Goal: Check status: Check status

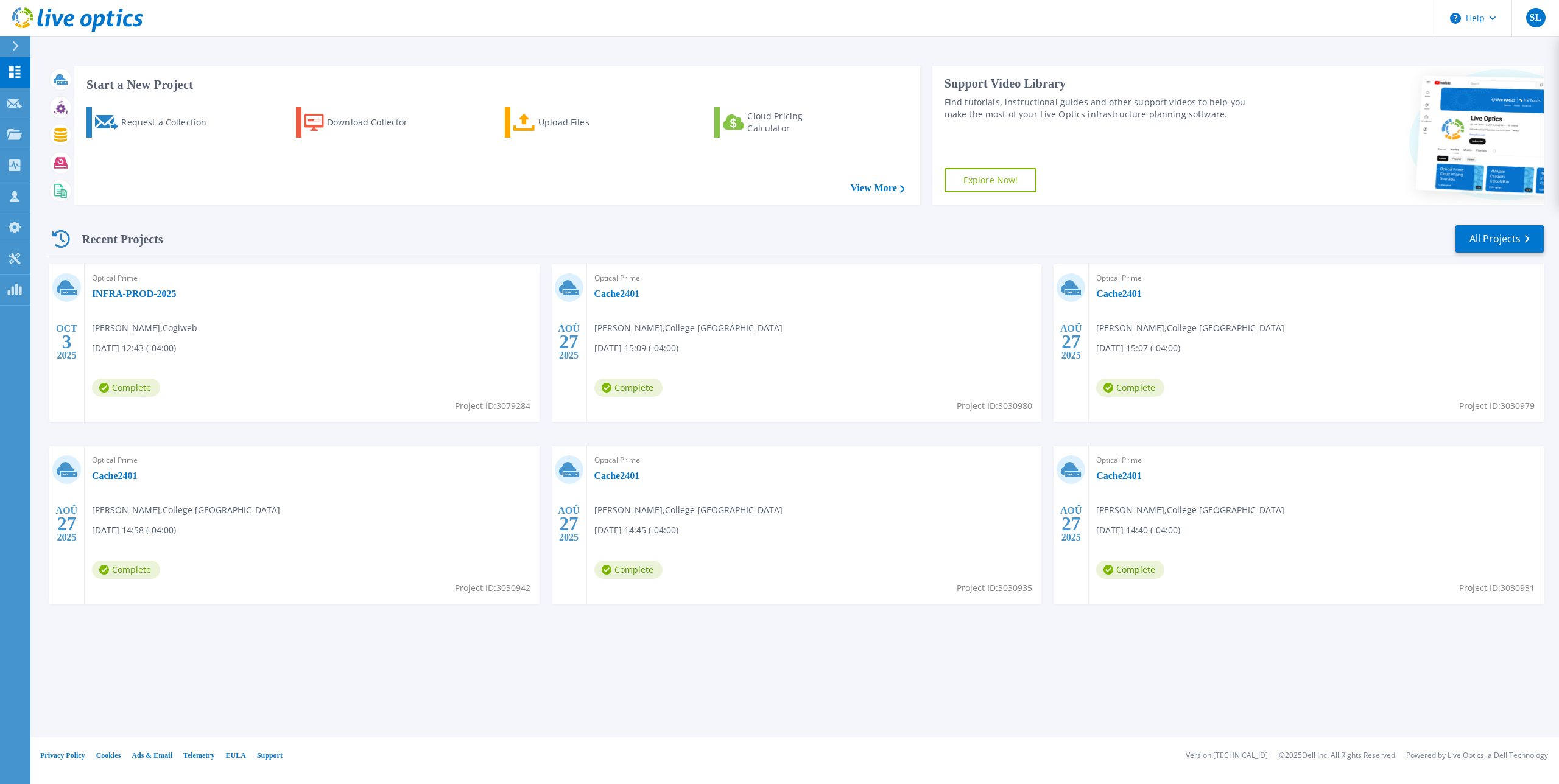
click at [177, 333] on span "[PERSON_NAME] , Cogiweb" at bounding box center [145, 327] width 106 height 14
click at [148, 297] on link "INFRA-PROD-2025" at bounding box center [134, 294] width 85 height 12
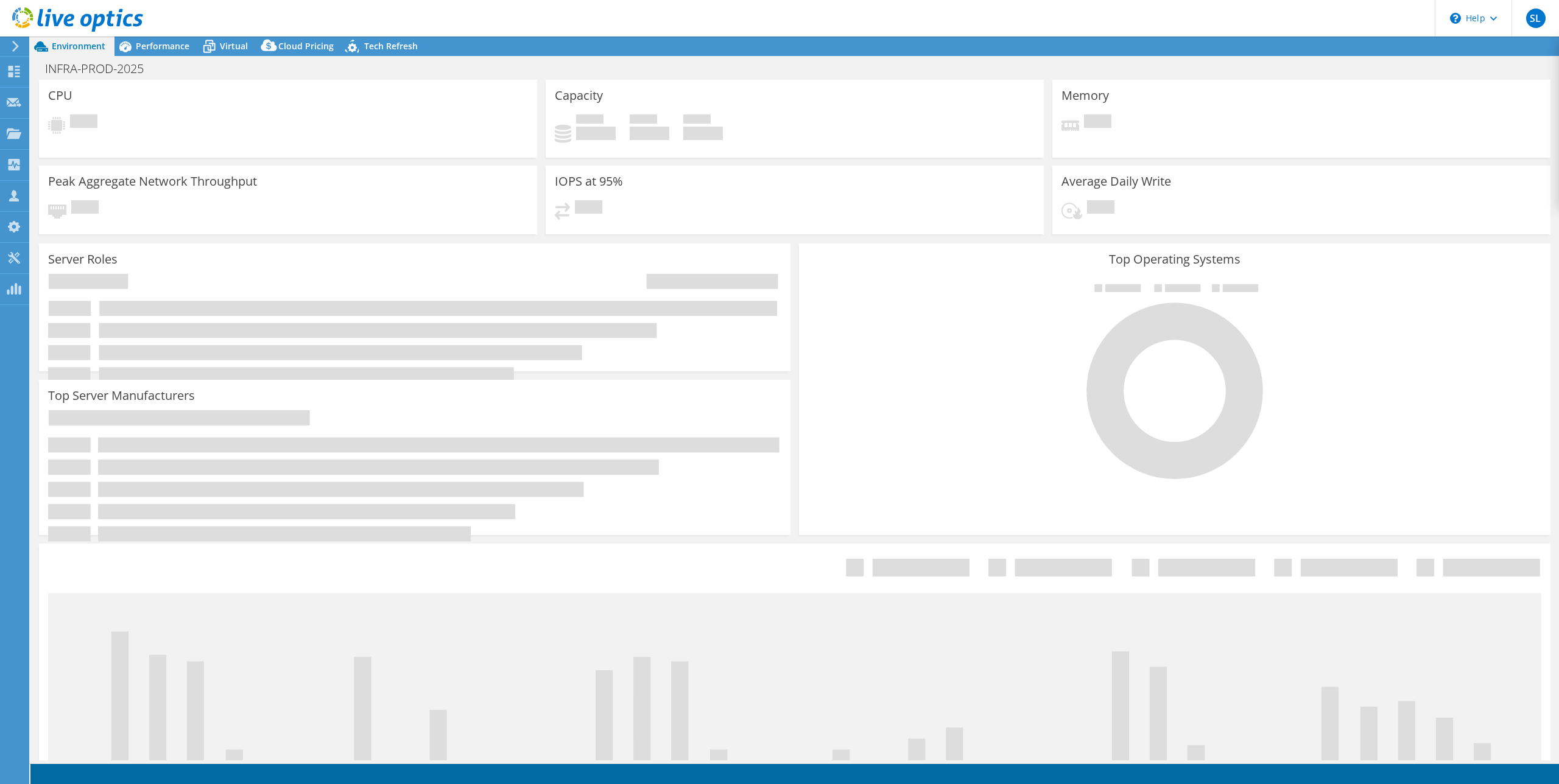
select select "USD"
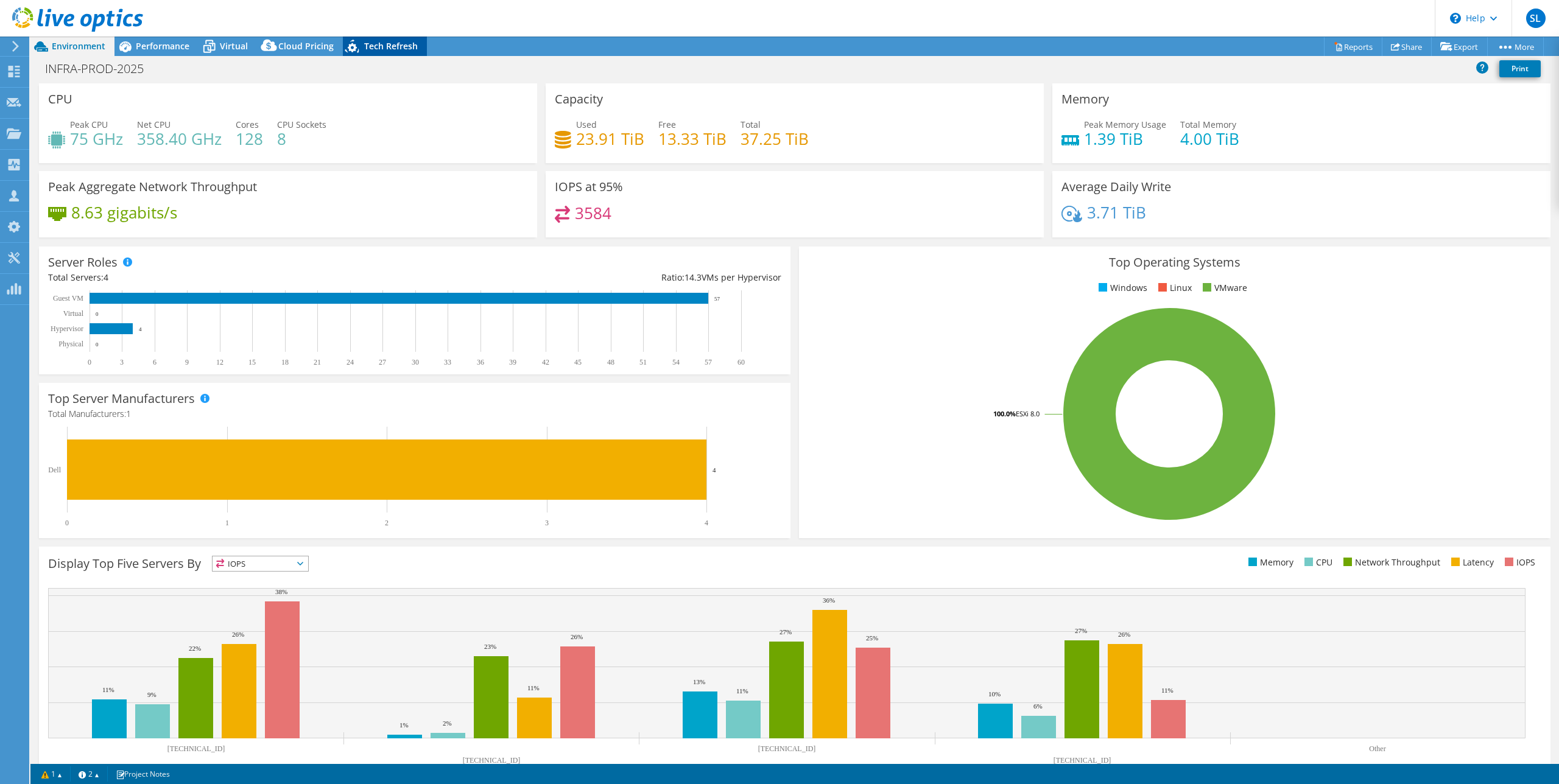
click at [377, 47] on span "Tech Refresh" at bounding box center [390, 45] width 54 height 12
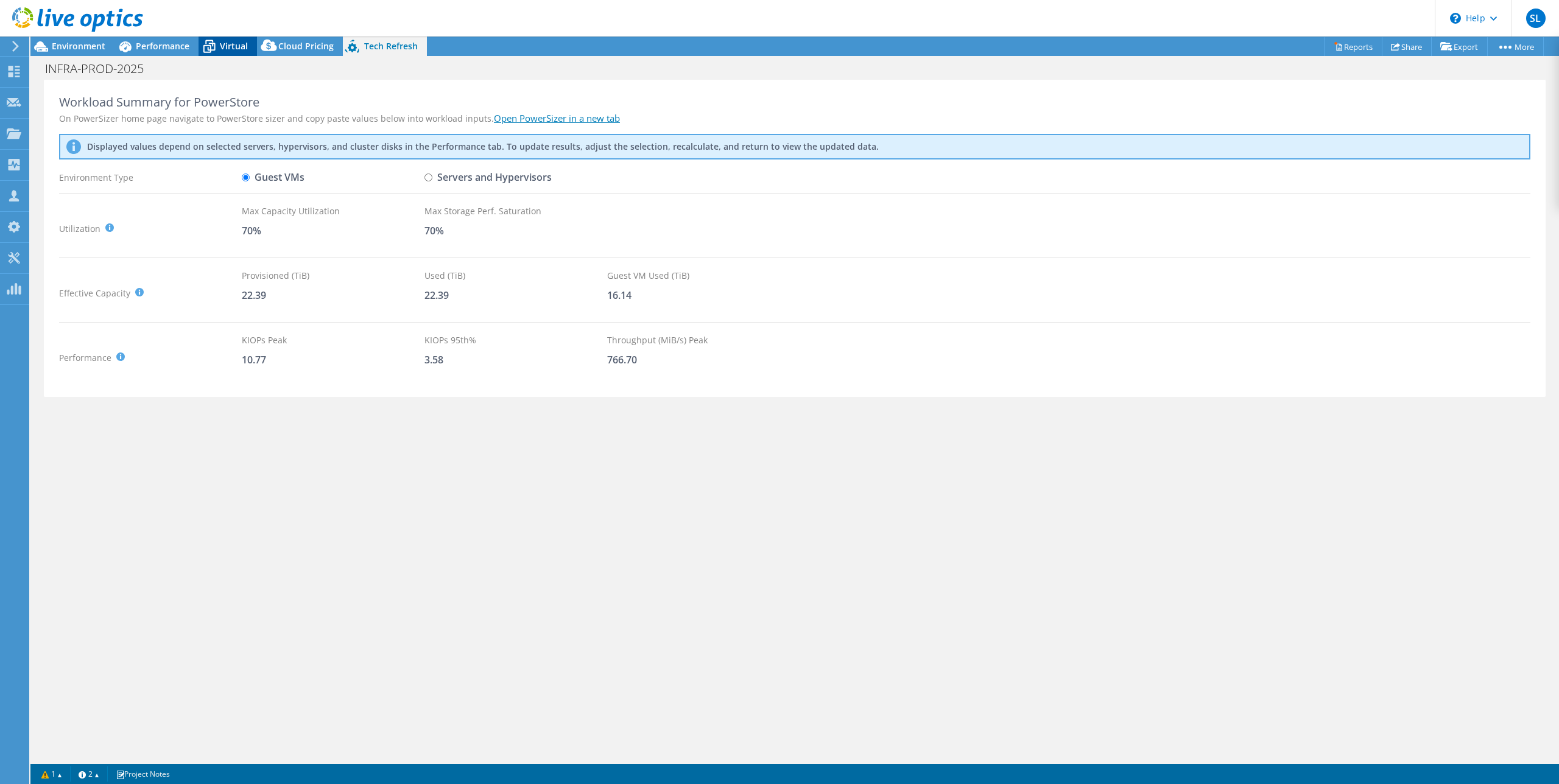
click at [201, 47] on icon at bounding box center [208, 45] width 21 height 21
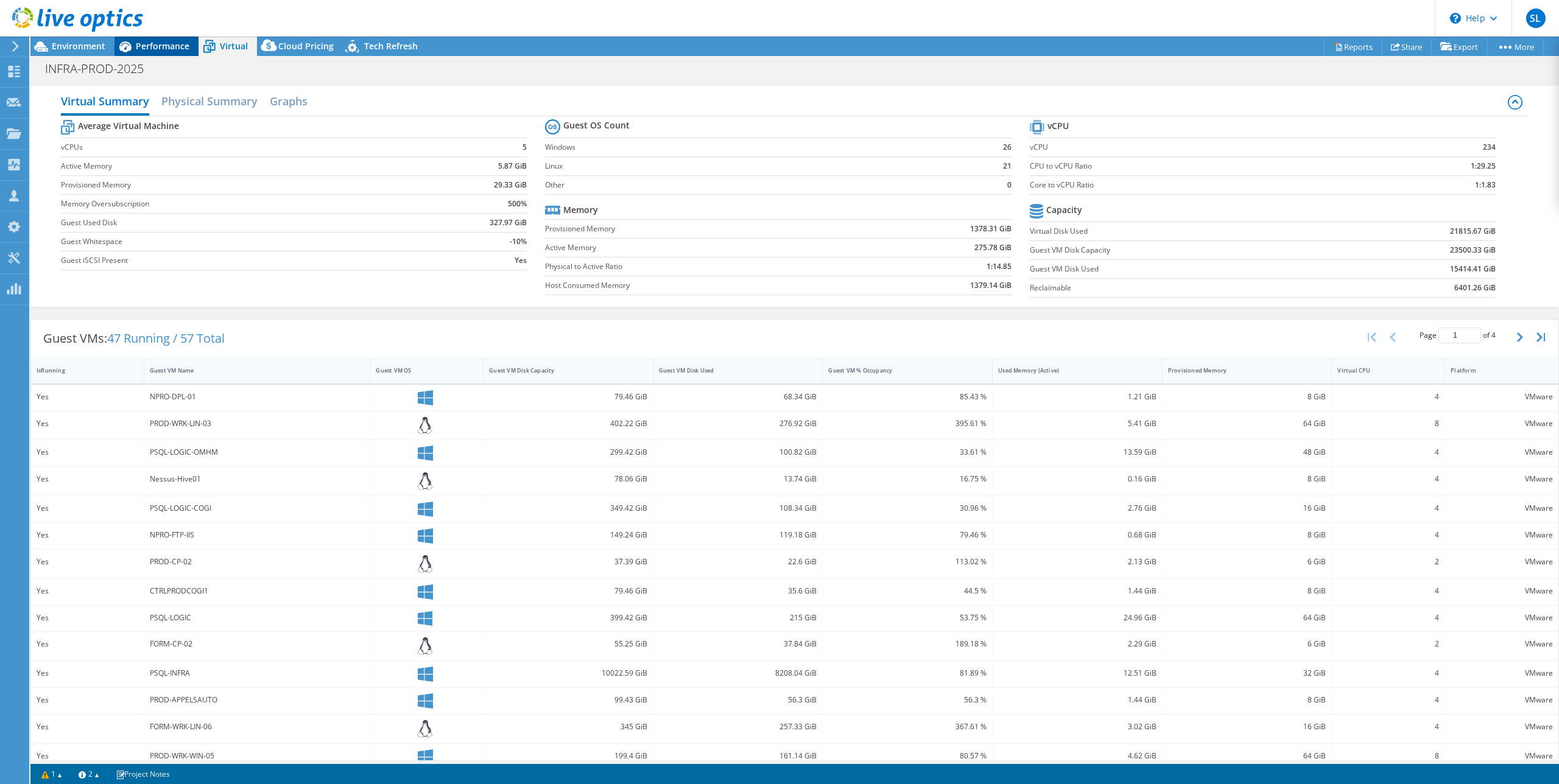
click at [144, 46] on span "Performance" at bounding box center [162, 45] width 54 height 12
